Goal: Find specific page/section: Find specific page/section

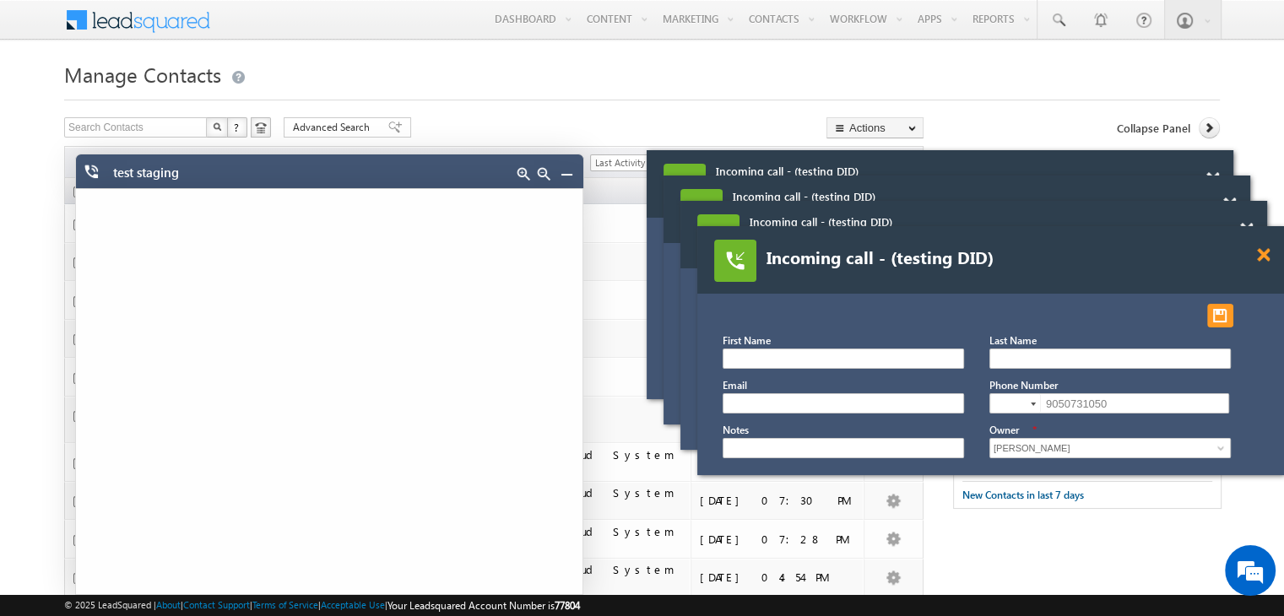
click at [1219, 187] on span at bounding box center [1212, 179] width 13 height 14
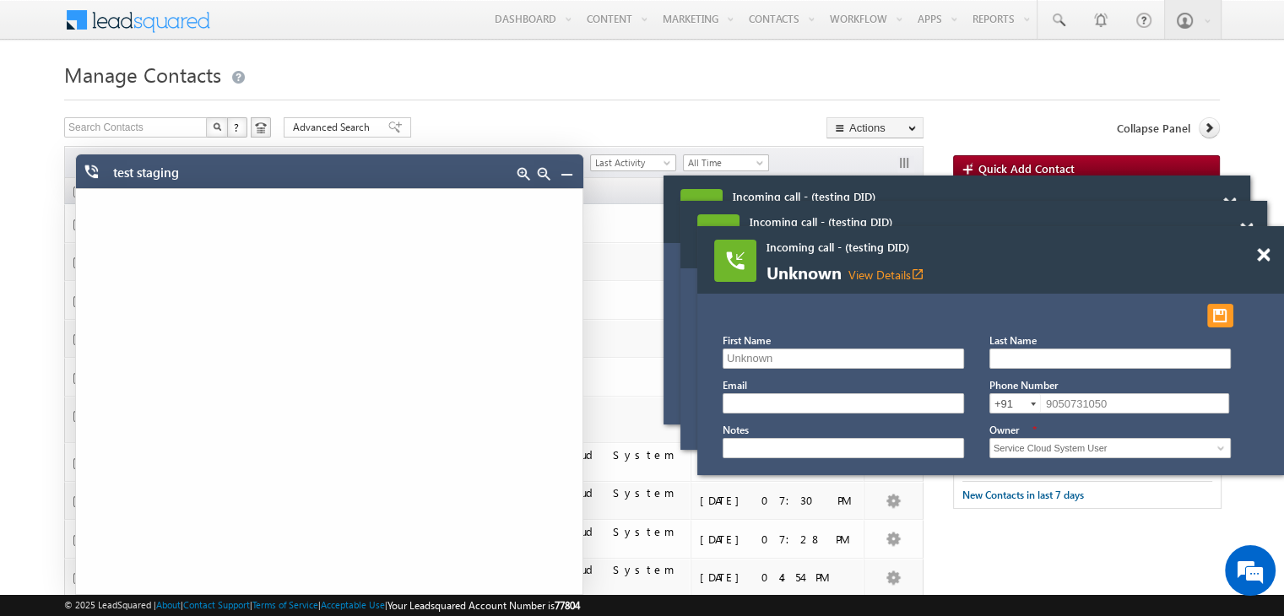
click at [1236, 212] on span at bounding box center [1229, 205] width 13 height 14
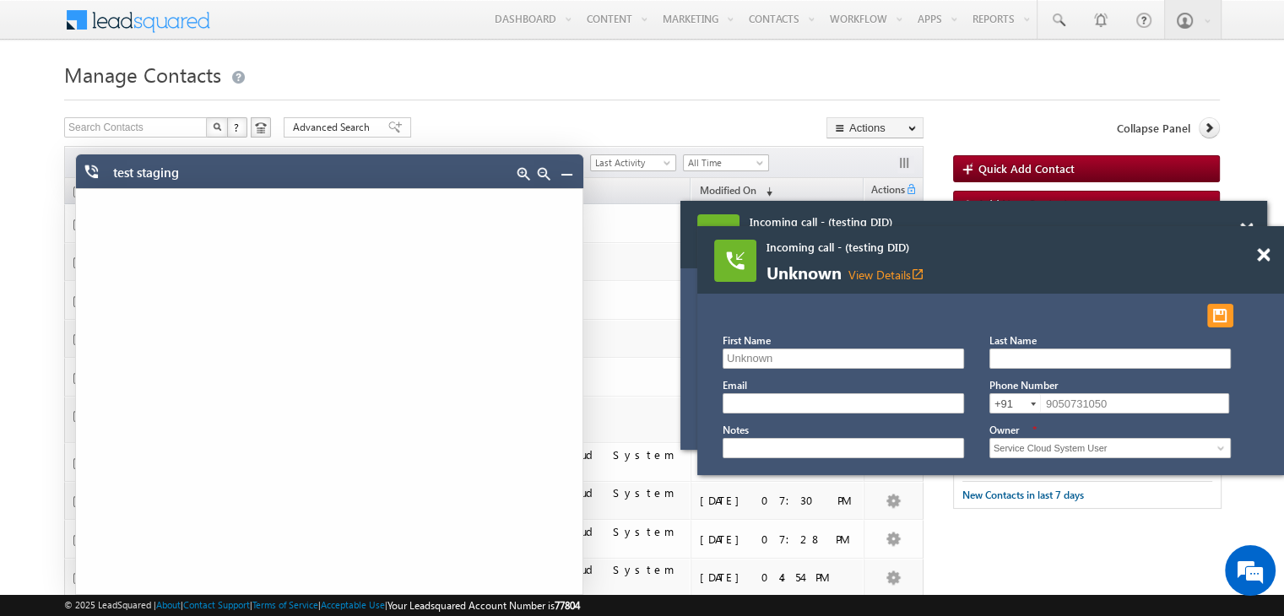
click at [1253, 237] on span at bounding box center [1246, 230] width 13 height 14
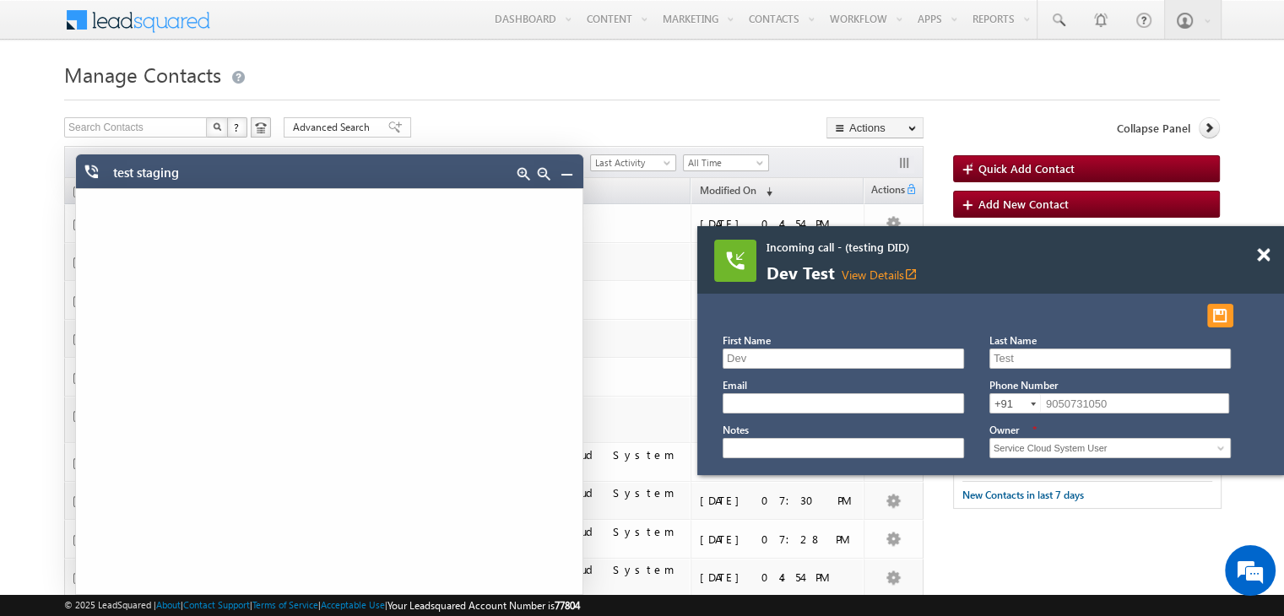
click at [1265, 260] on span at bounding box center [1263, 255] width 13 height 14
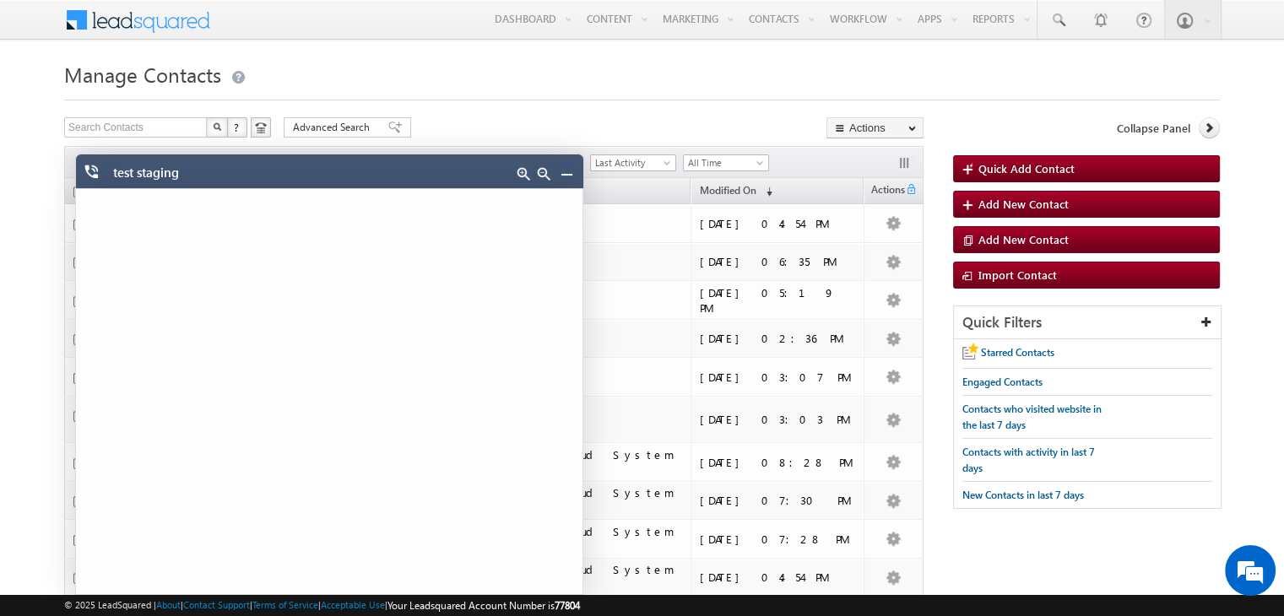
click at [564, 177] on link at bounding box center [567, 174] width 14 height 14
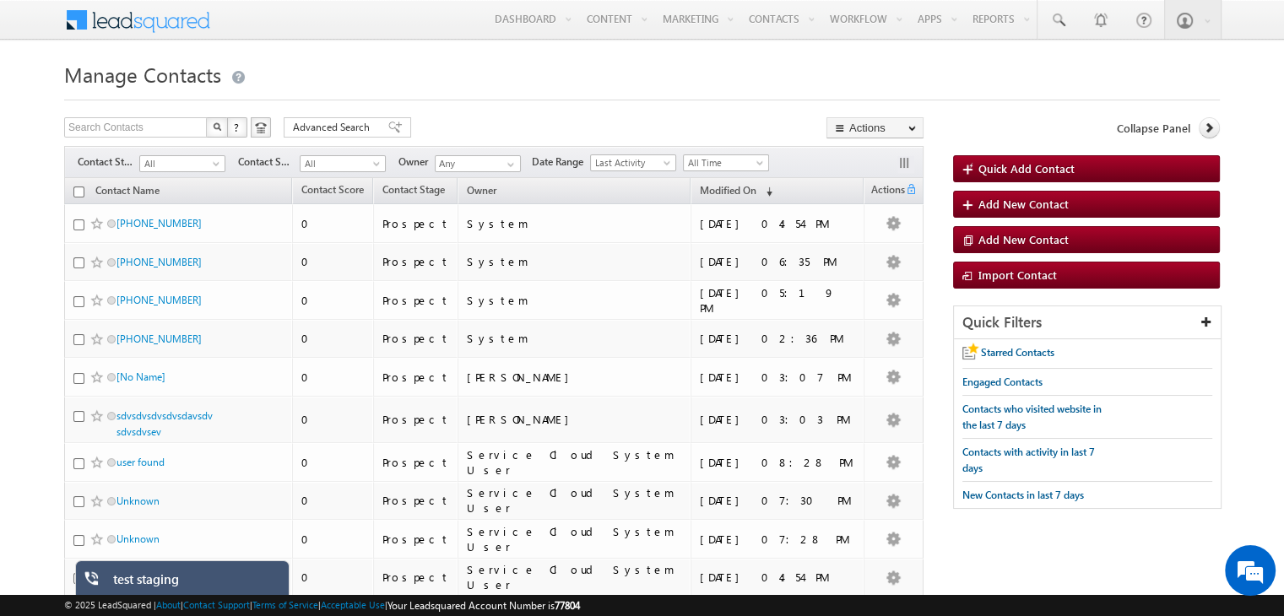
click at [156, 582] on div "test staging" at bounding box center [195, 584] width 164 height 24
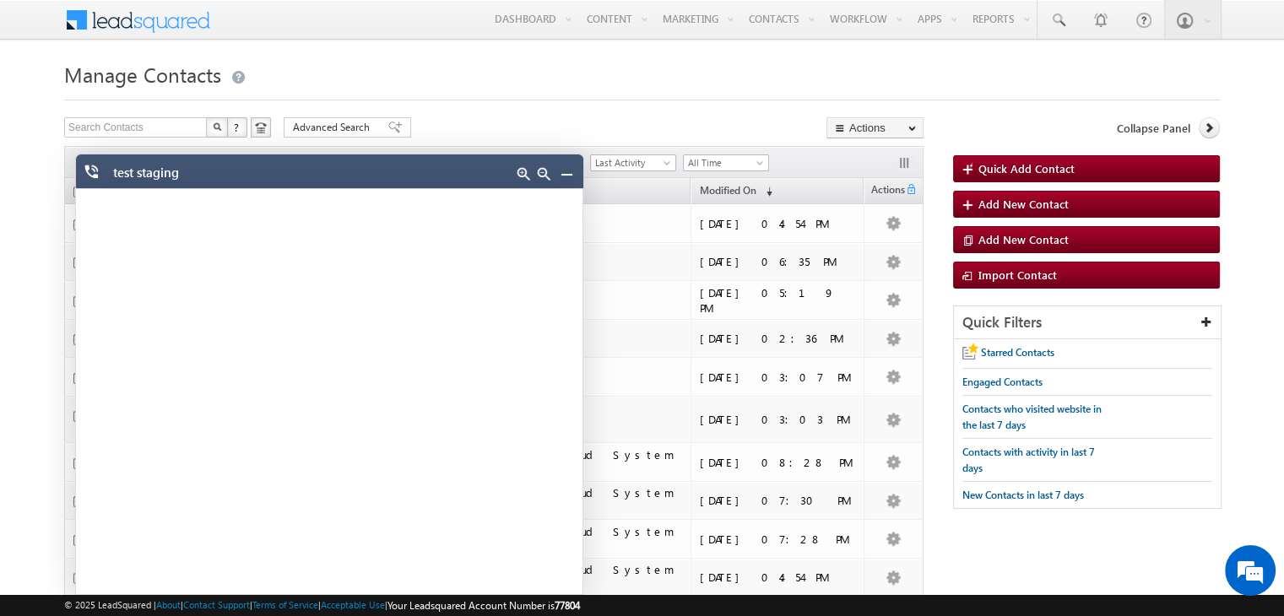
click at [565, 170] on link at bounding box center [567, 174] width 14 height 14
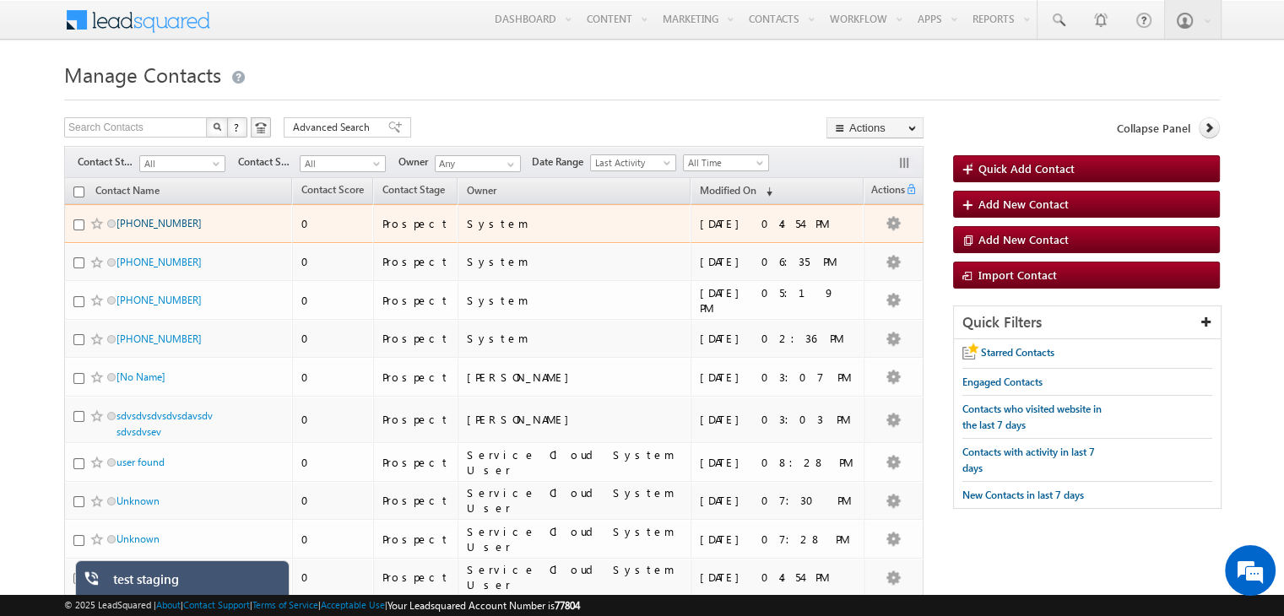
click at [160, 217] on link "[PHONE_NUMBER]" at bounding box center [159, 223] width 85 height 13
